Goal: Obtain resource: Obtain resource

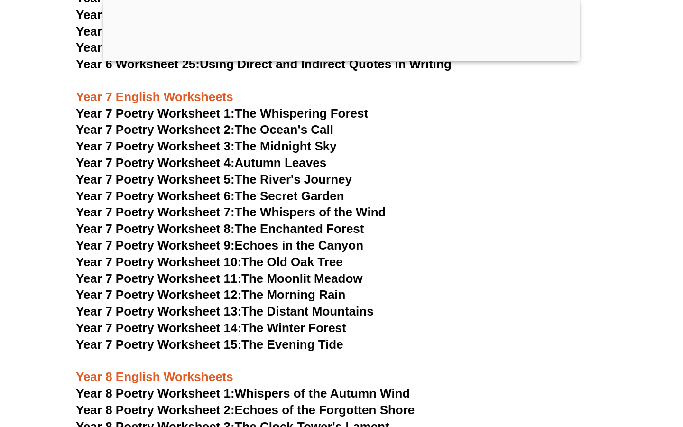
scroll to position [6013, 0]
click at [318, 204] on link "Year 7 Poetry Worksheet 7: [PERSON_NAME] of the Wind" at bounding box center [231, 211] width 310 height 14
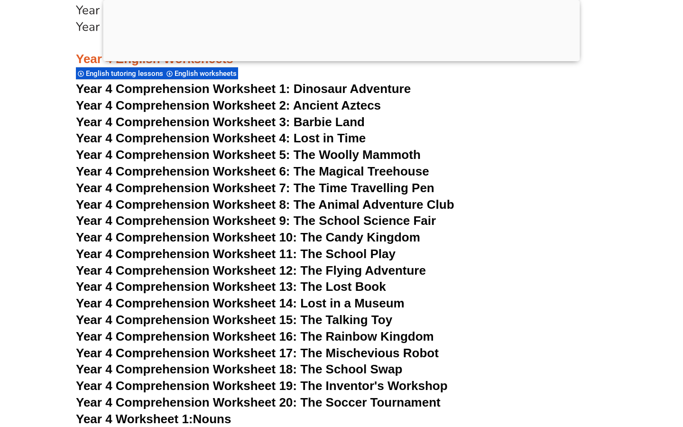
scroll to position [3922, 0]
click at [331, 175] on span "Year 4 Comprehension Worksheet 6: The Magical Treehouse" at bounding box center [252, 171] width 353 height 14
click at [373, 155] on span "Year 4 Comprehension Worksheet 5: The Woolly Mammoth" at bounding box center [248, 154] width 345 height 14
click at [436, 265] on h3 "Year 4 Comprehension Worksheet 12: The Flying Adventure" at bounding box center [341, 270] width 531 height 16
click at [391, 185] on span "Year 4 Comprehension Worksheet 7: The Time Travelling Pen" at bounding box center [255, 187] width 358 height 14
